Goal: Information Seeking & Learning: Learn about a topic

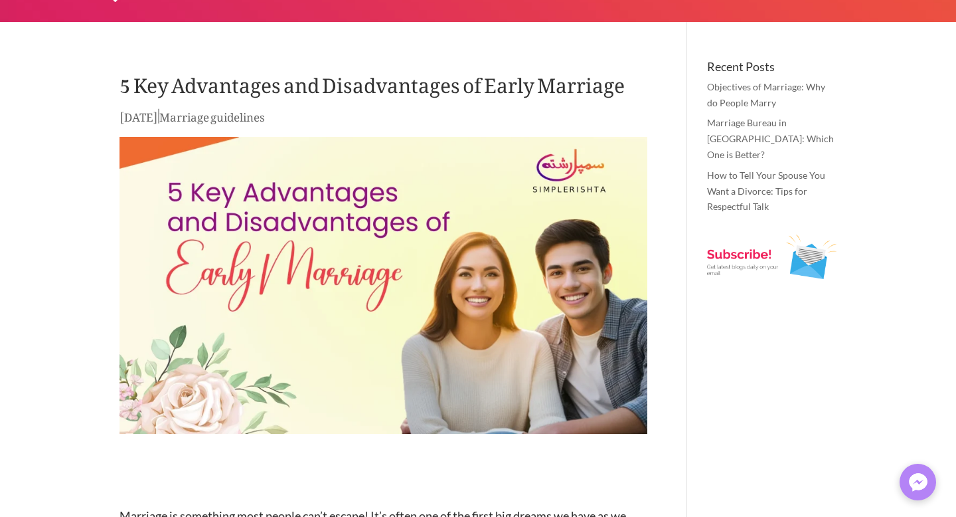
type textarea "*********"
type input "******"
type input "*******"
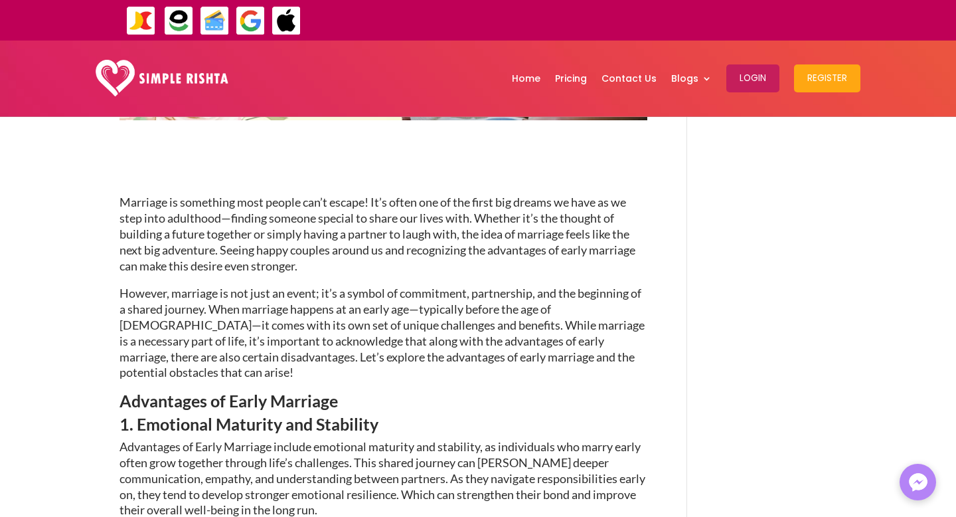
scroll to position [405, 0]
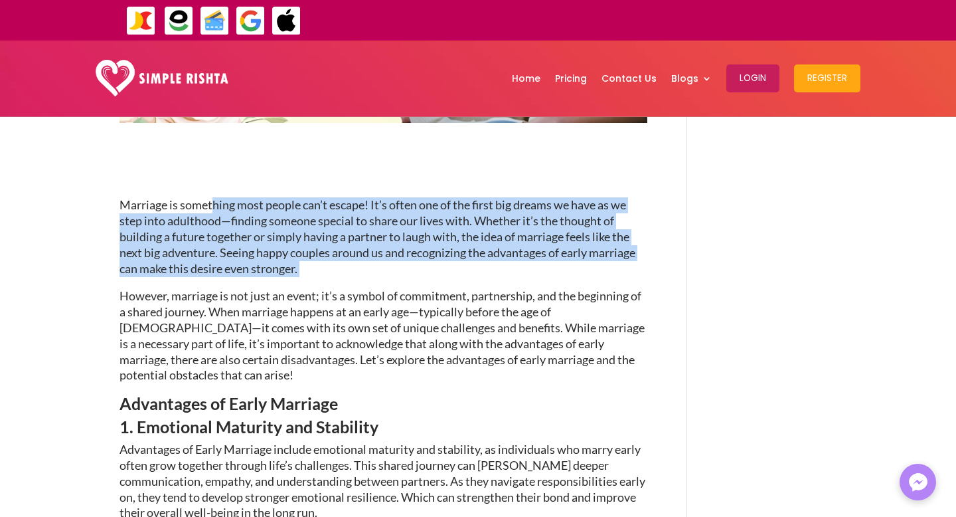
drag, startPoint x: 214, startPoint y: 206, endPoint x: 285, endPoint y: 283, distance: 104.8
click at [285, 283] on p "Marriage is something most people can’t escape! It’s often one of the first big…" at bounding box center [384, 242] width 528 height 91
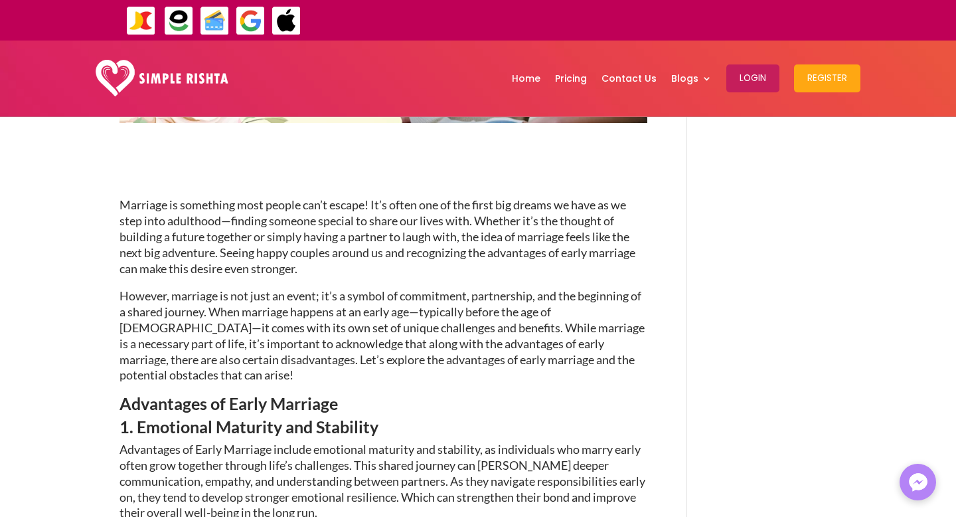
click at [292, 315] on span "However, marriage is not just an event; it’s a symbol of commitment, partnershi…" at bounding box center [382, 335] width 525 height 94
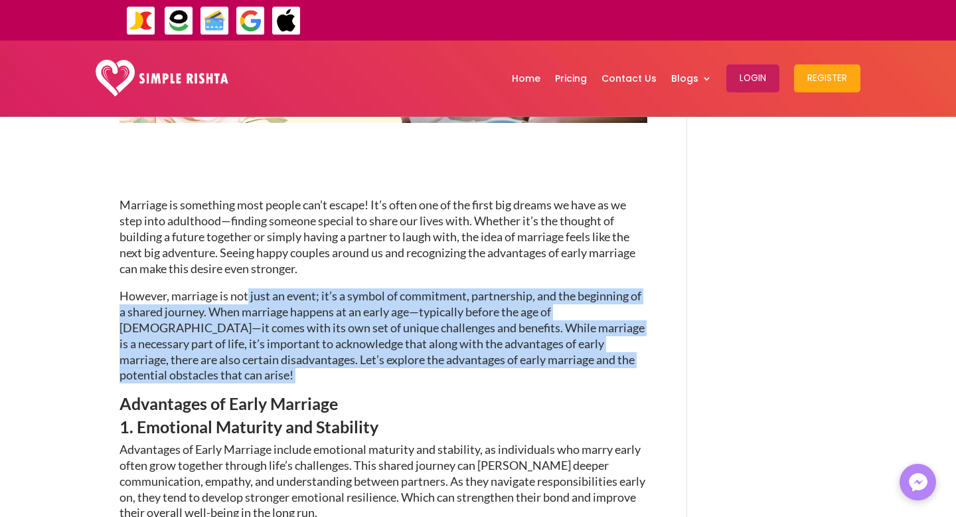
drag, startPoint x: 248, startPoint y: 295, endPoint x: 289, endPoint y: 368, distance: 83.8
click at [289, 368] on p "However, marriage is not just an event; it’s a symbol of commitment, partnershi…" at bounding box center [384, 341] width 528 height 107
click at [305, 372] on p "However, marriage is not just an event; it’s a symbol of commitment, partnershi…" at bounding box center [384, 341] width 528 height 107
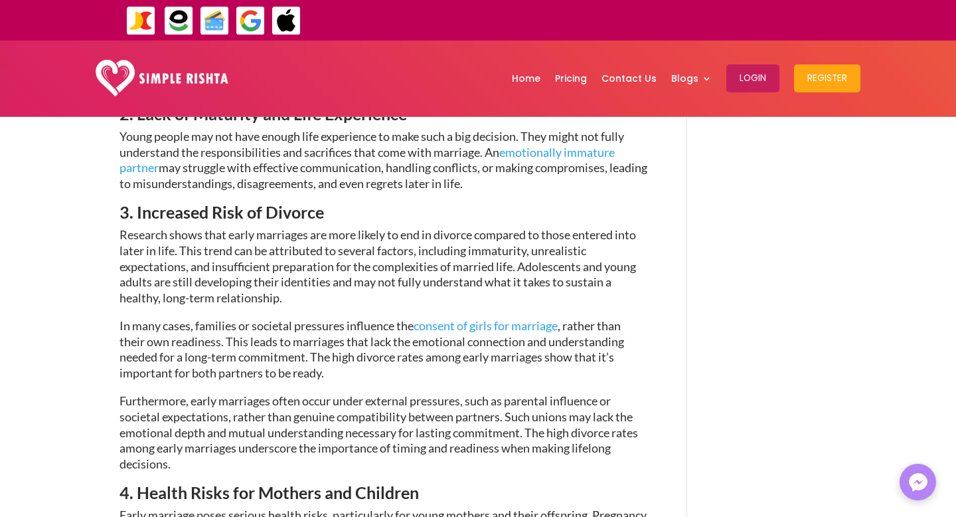
scroll to position [1479, 0]
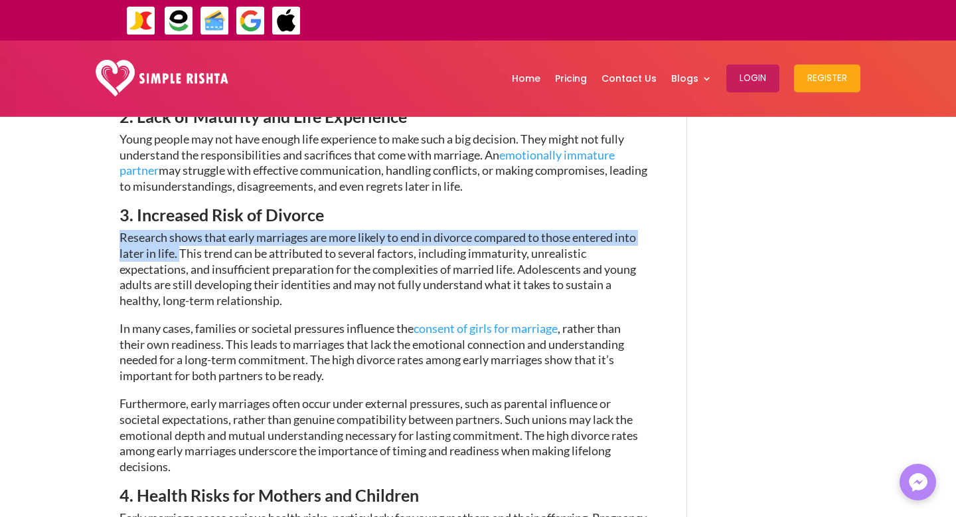
drag, startPoint x: 117, startPoint y: 254, endPoint x: 179, endPoint y: 268, distance: 63.2
click at [179, 268] on div "5 Key Advantages and Disadvantages of Early Marriage [DATE] | Marriage guidelin…" at bounding box center [478, 151] width 956 height 3028
click at [141, 266] on span "Research shows that early marriages are more likely to end in divorce compared …" at bounding box center [378, 269] width 517 height 78
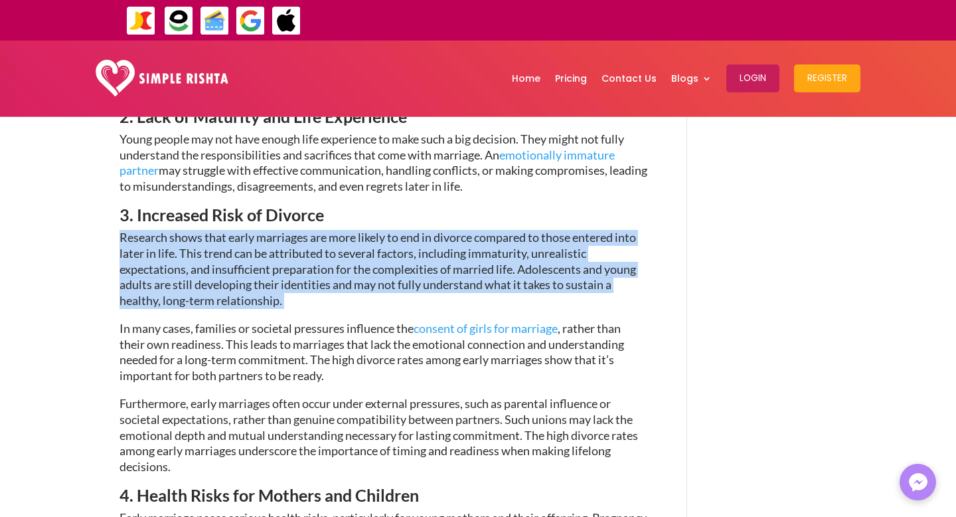
drag, startPoint x: 112, startPoint y: 250, endPoint x: 513, endPoint y: 316, distance: 406.4
click at [513, 316] on div "5 Key Advantages and Disadvantages of Early Marriage [DATE] | Marriage guidelin…" at bounding box center [478, 151] width 956 height 3028
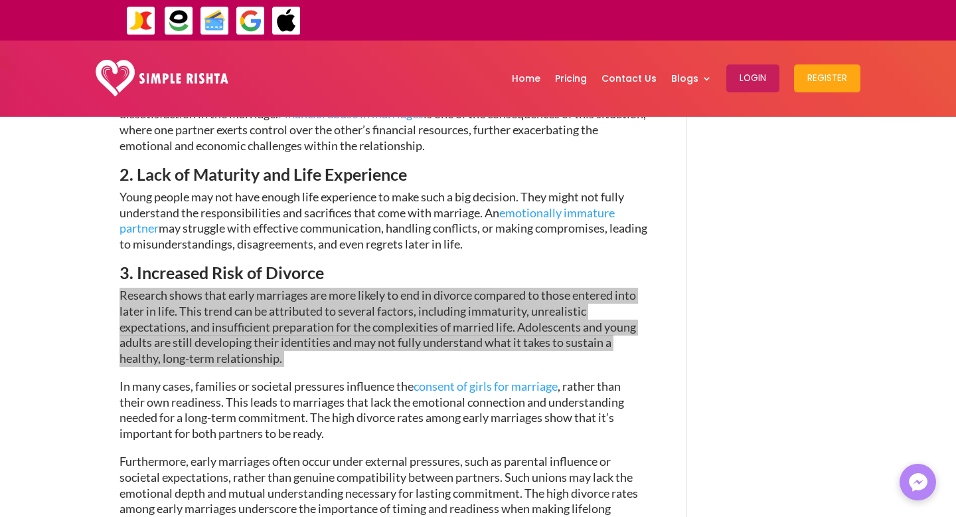
scroll to position [1433, 0]
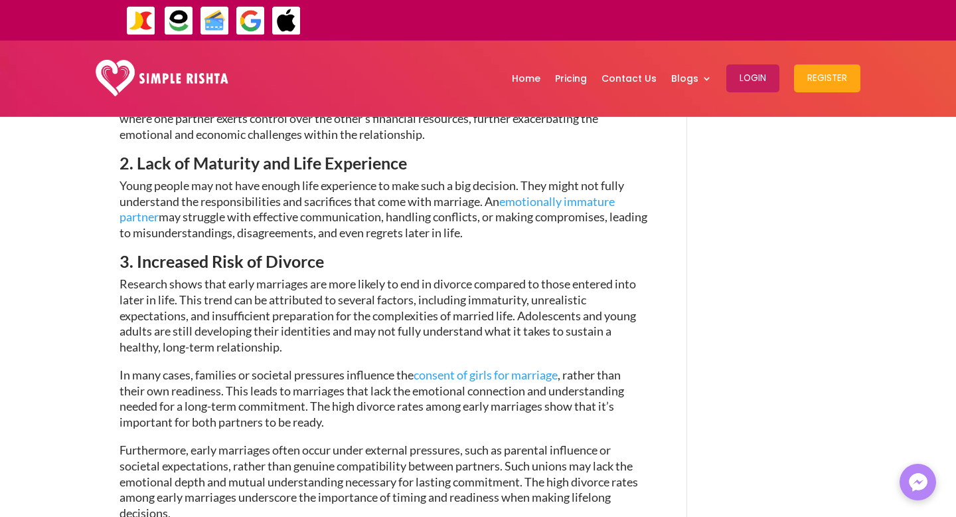
click at [122, 297] on span "Research shows that early marriages are more likely to end in divorce compared …" at bounding box center [378, 315] width 517 height 78
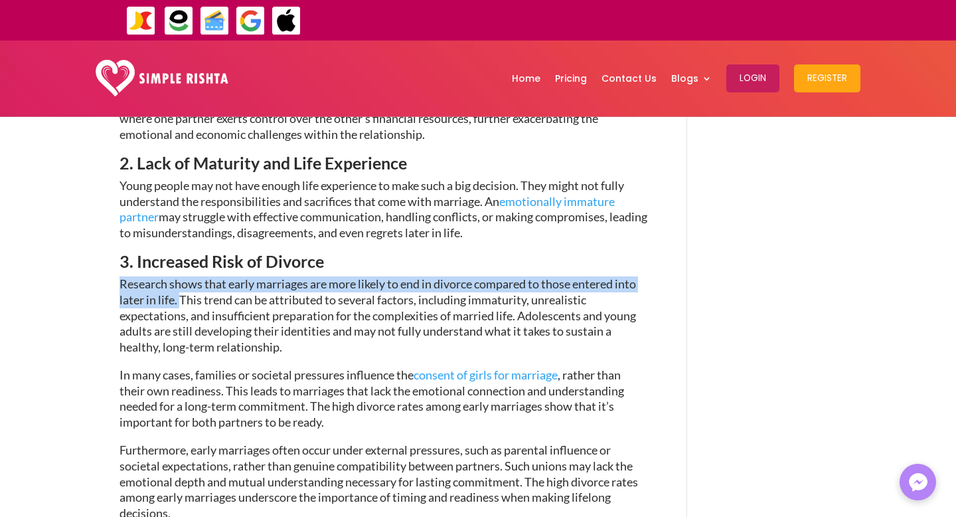
copy span "Research shows that early marriages are more likely to end in divorce compared …"
drag, startPoint x: 122, startPoint y: 297, endPoint x: 178, endPoint y: 311, distance: 58.1
click at [178, 311] on span "Research shows that early marriages are more likely to end in divorce compared …" at bounding box center [378, 315] width 517 height 78
click at [450, 314] on span "Research shows that early marriages are more likely to end in divorce compared …" at bounding box center [378, 315] width 517 height 78
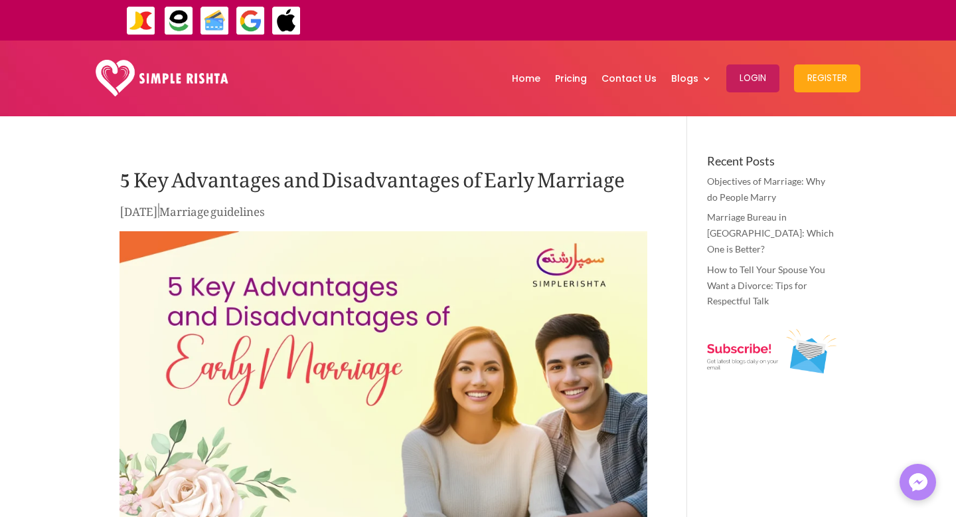
click at [212, 245] on img at bounding box center [384, 379] width 528 height 297
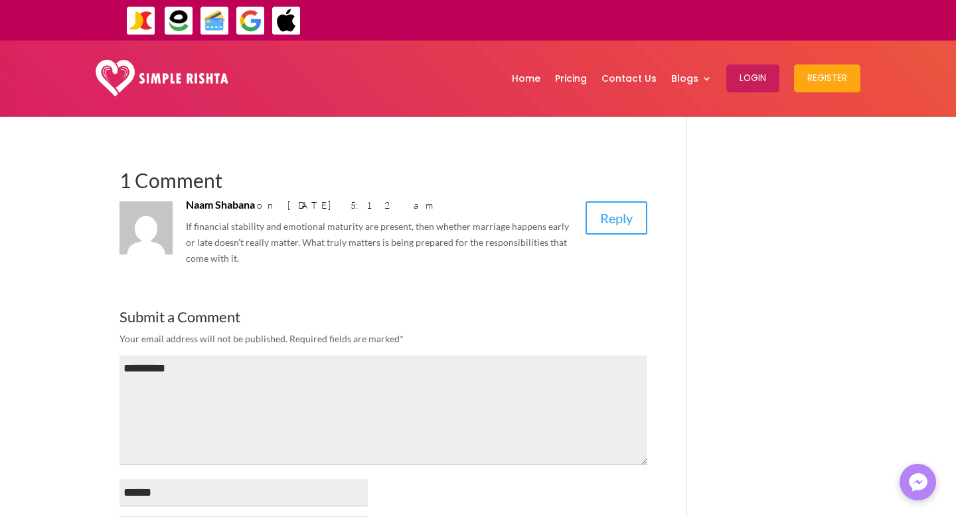
scroll to position [2393, 0]
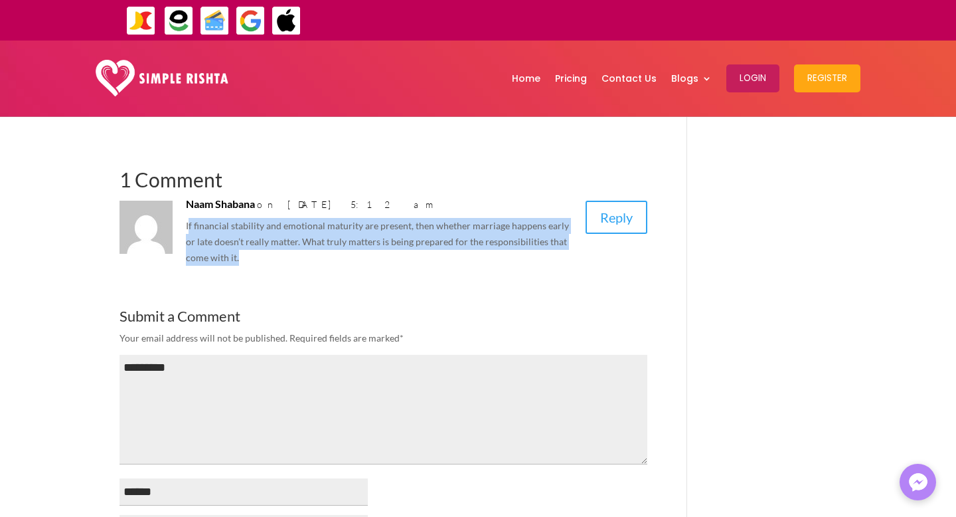
drag, startPoint x: 190, startPoint y: 271, endPoint x: 293, endPoint y: 299, distance: 107.4
click at [293, 265] on p "If financial stability and emotional maturity are present, then whether marriag…" at bounding box center [380, 241] width 388 height 47
click at [342, 329] on section "**********" at bounding box center [384, 400] width 528 height 560
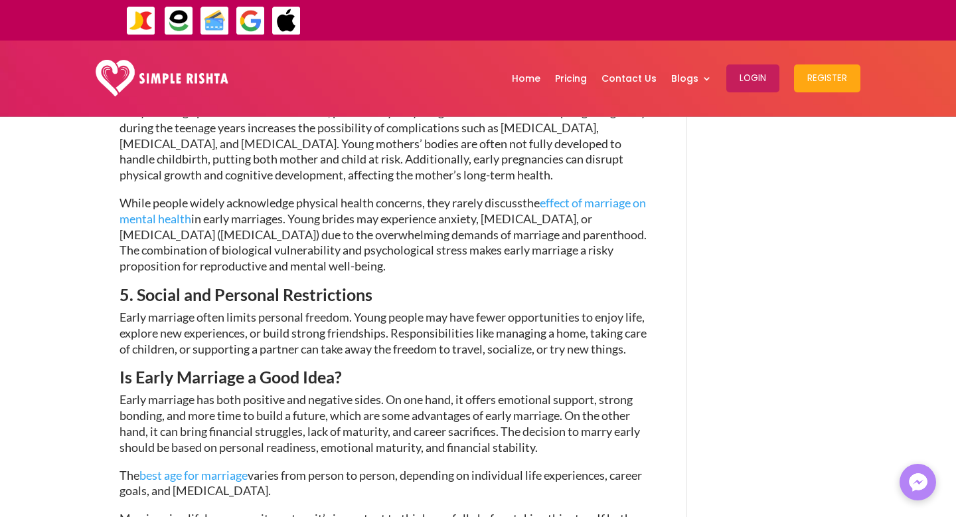
scroll to position [1884, 0]
